Goal: Information Seeking & Learning: Learn about a topic

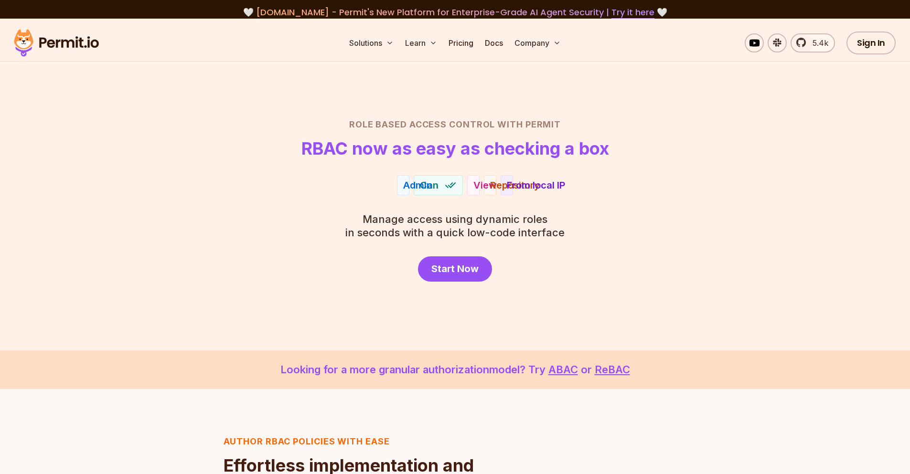
click at [636, 217] on div "Role Based Access Control with Permit RBAC now as easy as checking a box Admin …" at bounding box center [455, 200] width 669 height 164
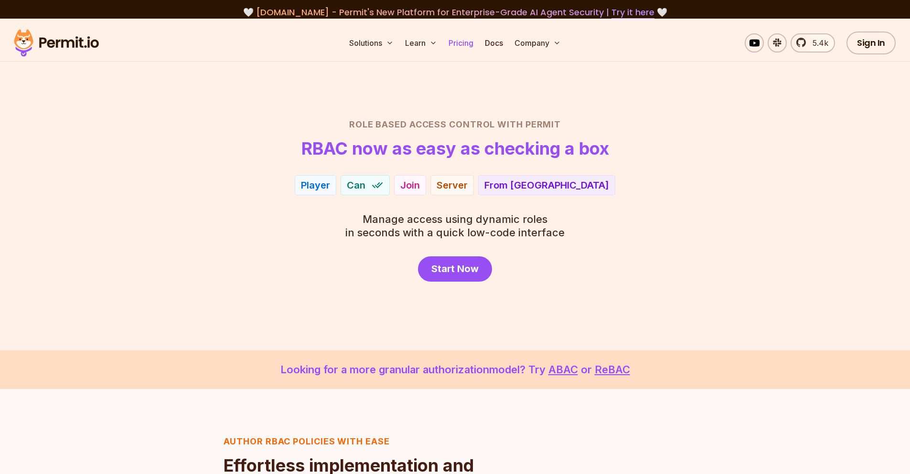
click at [449, 43] on link "Pricing" at bounding box center [461, 42] width 32 height 19
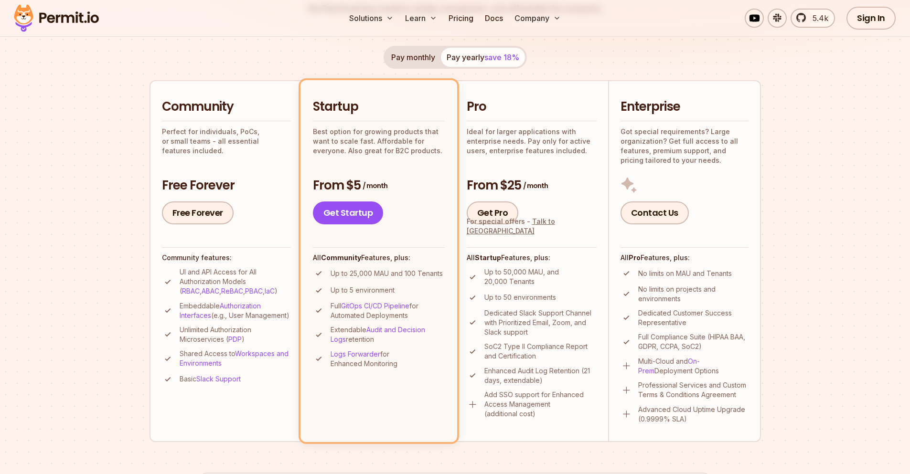
scroll to position [172, 0]
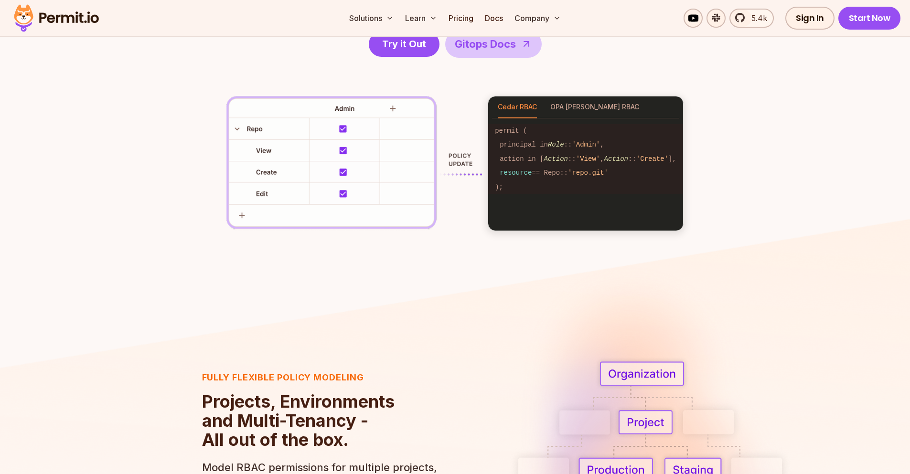
scroll to position [1433, 0]
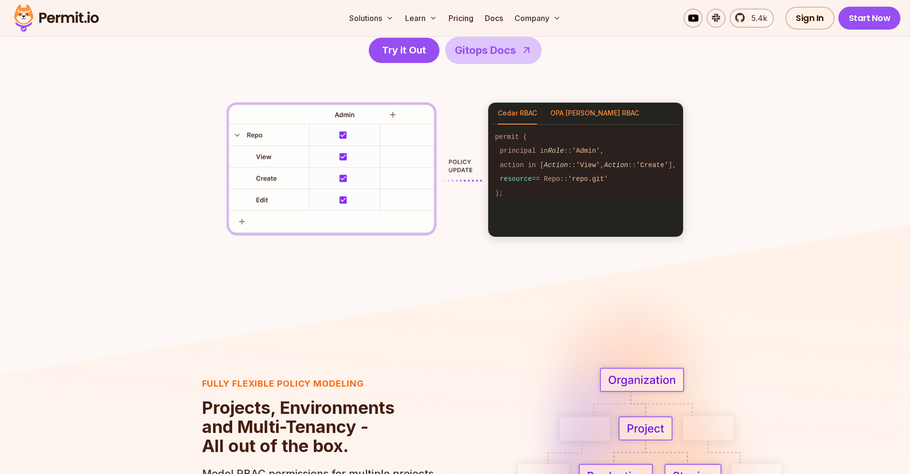
click at [568, 107] on button "OPA [PERSON_NAME] RBAC" at bounding box center [594, 114] width 89 height 22
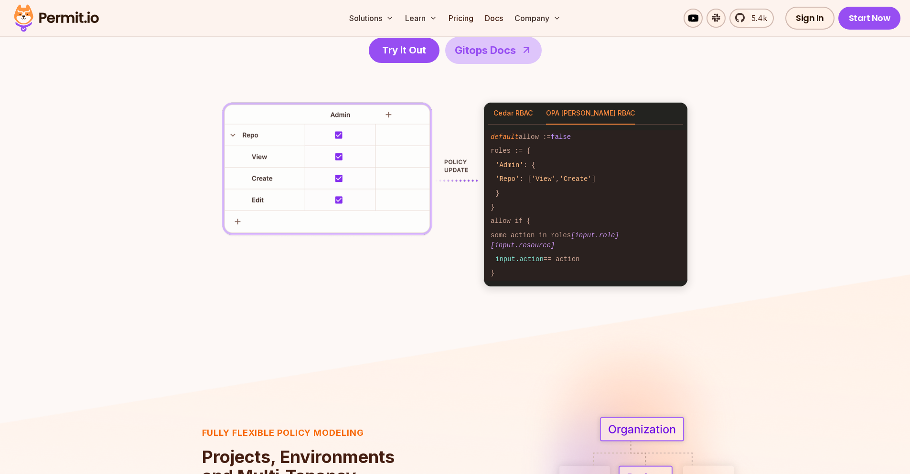
click at [526, 116] on button "Cedar RBAC" at bounding box center [513, 114] width 39 height 22
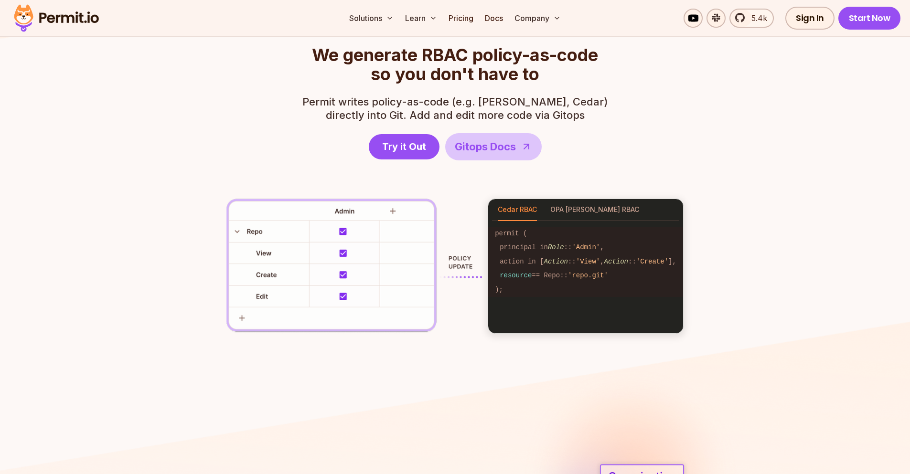
scroll to position [1261, 0]
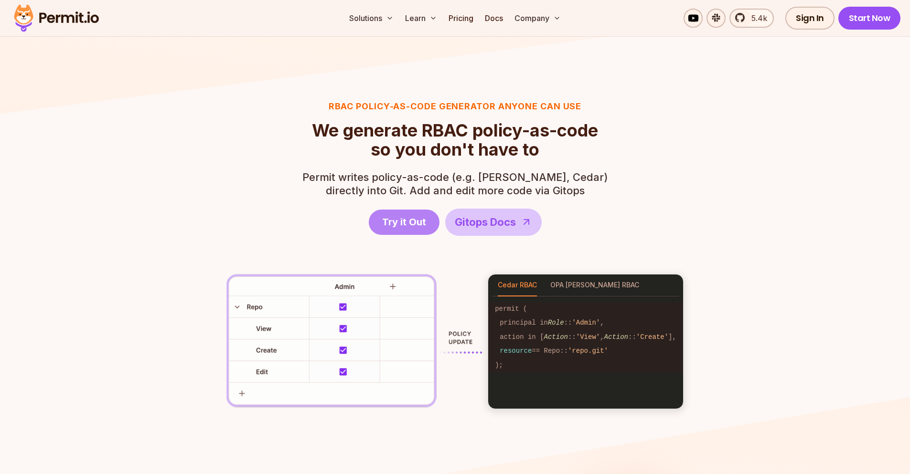
click at [421, 224] on span "Try it Out" at bounding box center [404, 221] width 44 height 13
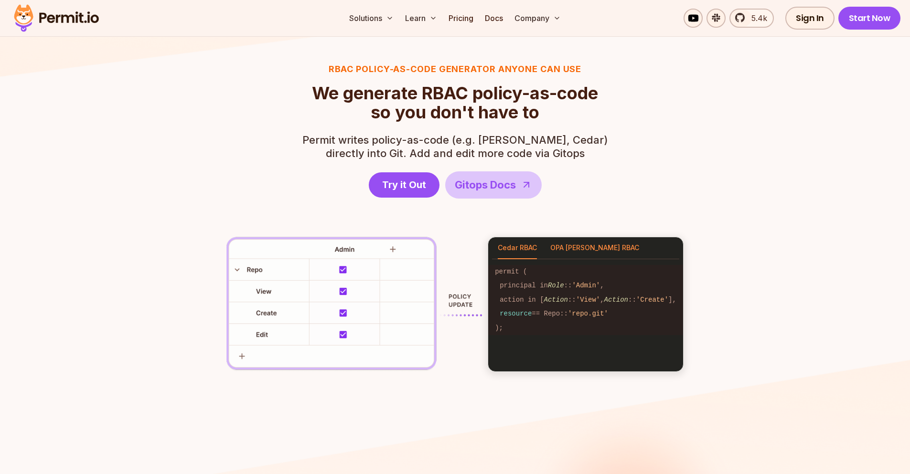
scroll to position [1319, 0]
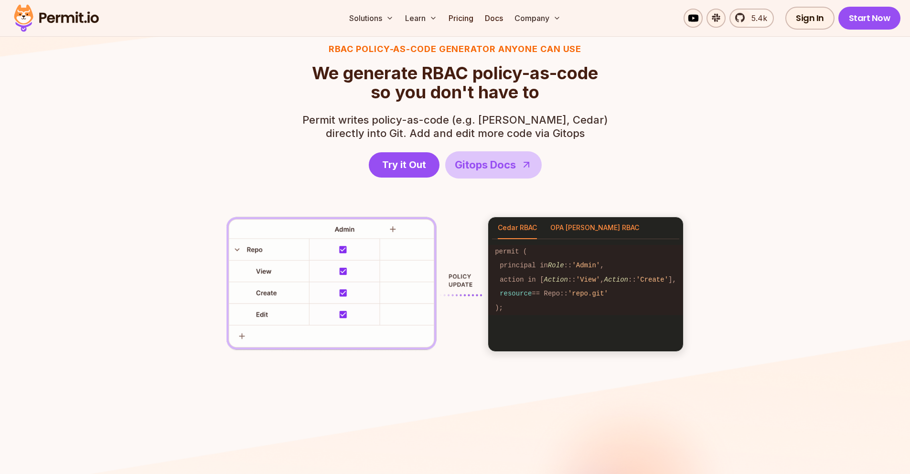
click at [585, 226] on button "OPA [PERSON_NAME] RBAC" at bounding box center [594, 228] width 89 height 22
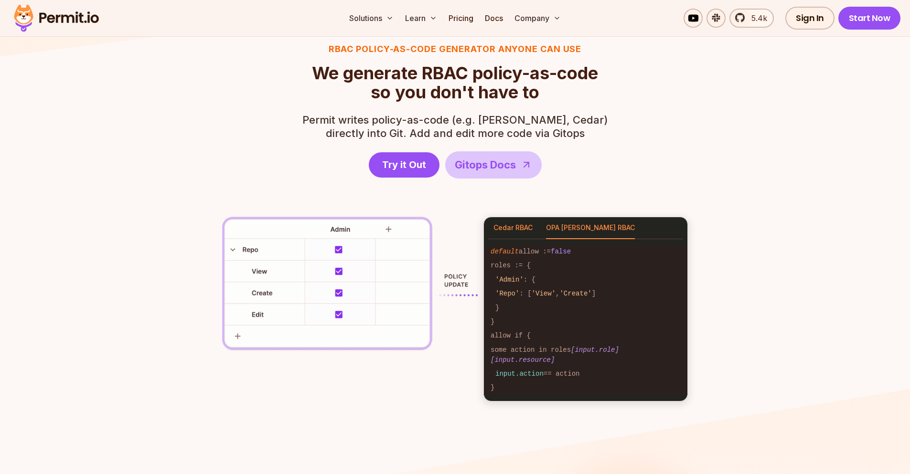
click at [504, 231] on button "Cedar RBAC" at bounding box center [513, 228] width 39 height 22
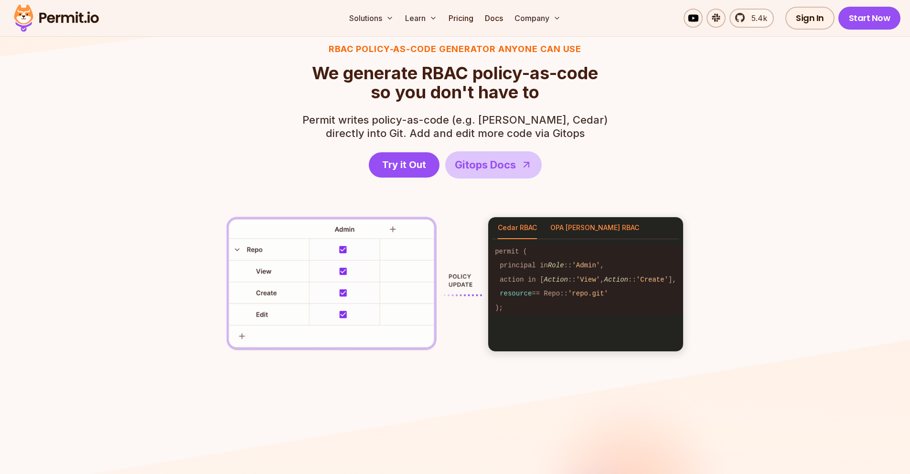
click at [569, 232] on button "OPA [PERSON_NAME] RBAC" at bounding box center [594, 228] width 89 height 22
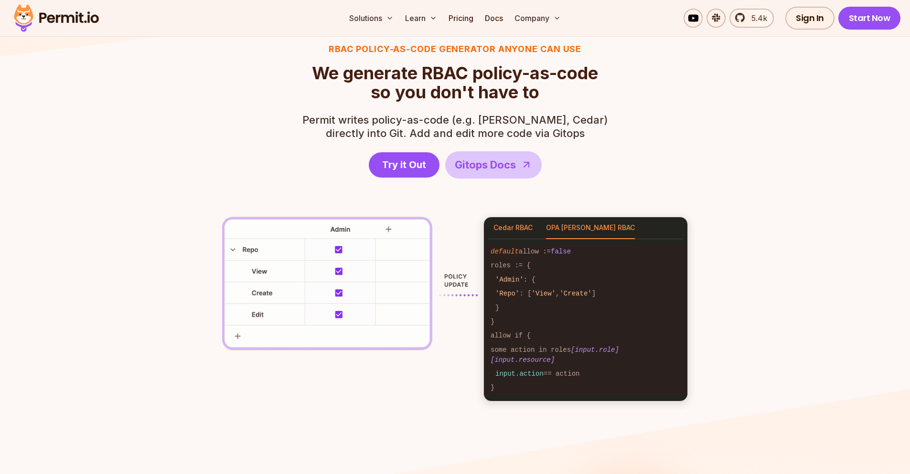
click at [519, 232] on button "Cedar RBAC" at bounding box center [513, 228] width 39 height 22
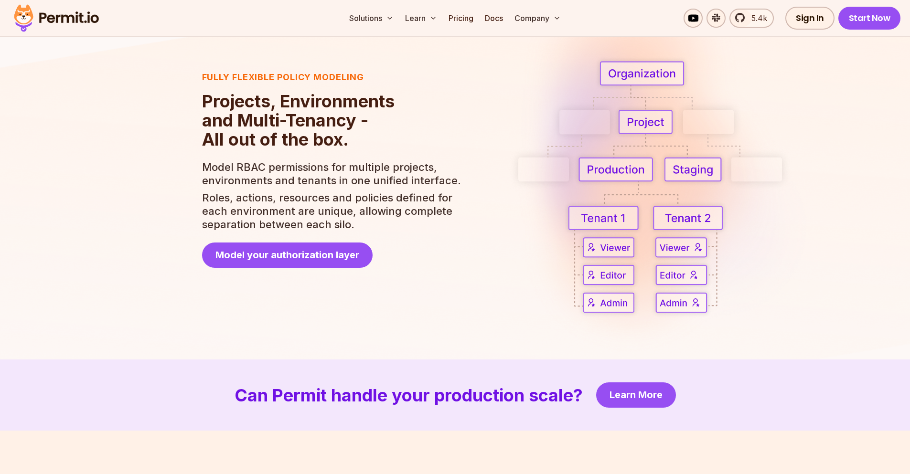
scroll to position [1720, 0]
